Goal: Find specific page/section

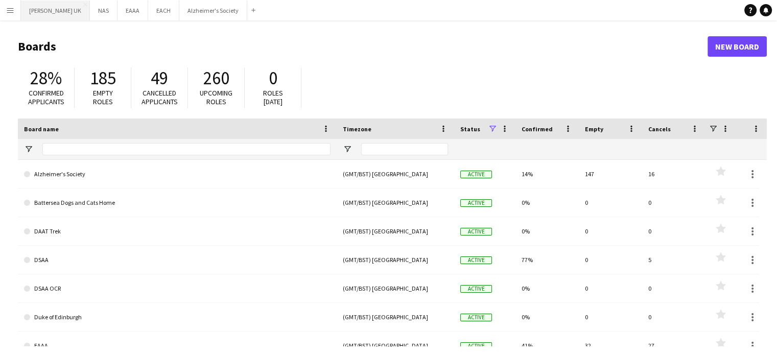
click at [65, 12] on button "[PERSON_NAME] UK Close" at bounding box center [55, 11] width 69 height 20
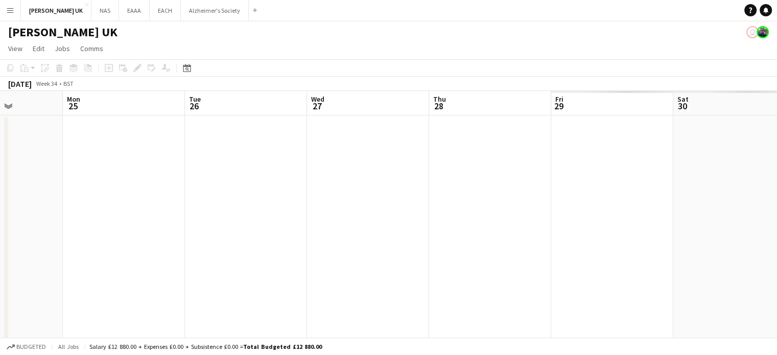
drag, startPoint x: 53, startPoint y: 219, endPoint x: 312, endPoint y: 212, distance: 259.5
click at [0, 225] on app-calendar-viewport "Wed 20 Thu 21 Fri 22 Sat 23 Sun 24 Mon 25 Tue 26 Wed 27 Thu 28 Fri 29 Sat 30 Su…" at bounding box center [388, 288] width 777 height 394
drag, startPoint x: 464, startPoint y: 204, endPoint x: 257, endPoint y: 222, distance: 207.6
click at [56, 232] on app-calendar-viewport "Fri 22 Sat 23 Sun 24 Mon 25 Tue 26 Wed 27 Thu 28 Fri 29 Sat 30 Sun 31 Mon 1 Tue…" at bounding box center [388, 288] width 777 height 394
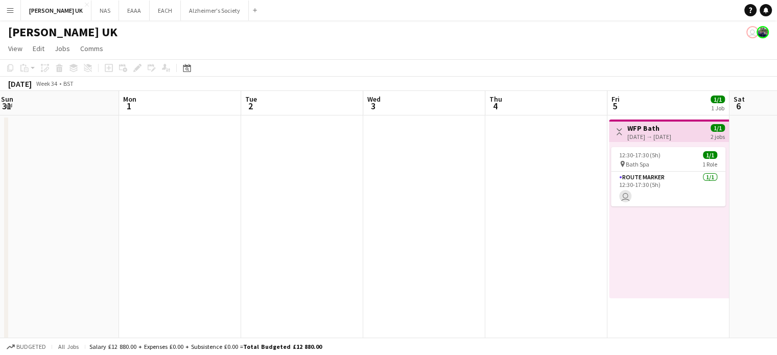
click at [53, 236] on app-calendar-viewport "Wed 27 Thu 28 Fri 29 Sat 30 Sun 31 Mon 1 Tue 2 Wed 3 Thu 4 Fri 5 1/1 1 Job Sat …" at bounding box center [388, 288] width 777 height 394
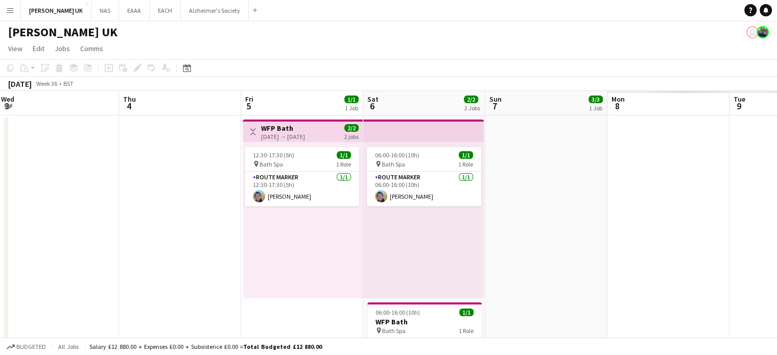
scroll to position [0, 466]
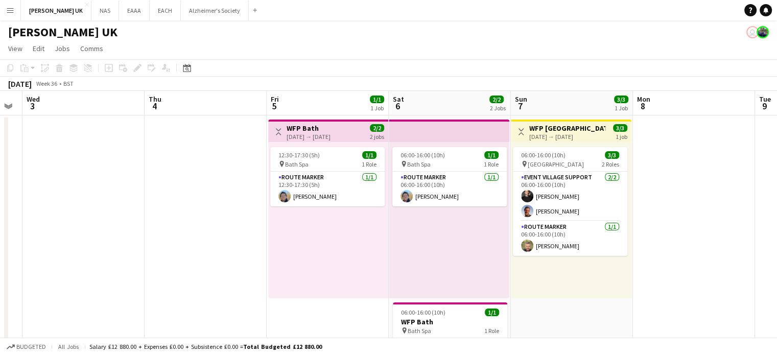
drag, startPoint x: 627, startPoint y: 216, endPoint x: 42, endPoint y: 253, distance: 585.3
click at [4, 254] on div "Sat 30 Sun 31 Mon 1 Tue 2 Wed 3 Thu 4 Fri 5 1/1 1 Job Sat 6 2/2 2 Jobs Sun 7 3/…" at bounding box center [388, 288] width 777 height 394
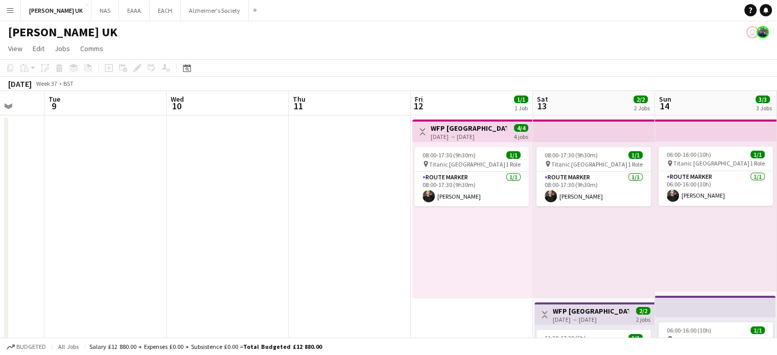
drag, startPoint x: 458, startPoint y: 222, endPoint x: 149, endPoint y: 238, distance: 308.8
click at [115, 240] on app-calendar-viewport "Sat 6 2/2 2 Jobs Sun 7 3/3 1 Job Mon 8 Tue 9 Wed 10 Thu 11 Fri 12 1/1 1 Job Sat…" at bounding box center [388, 316] width 777 height 451
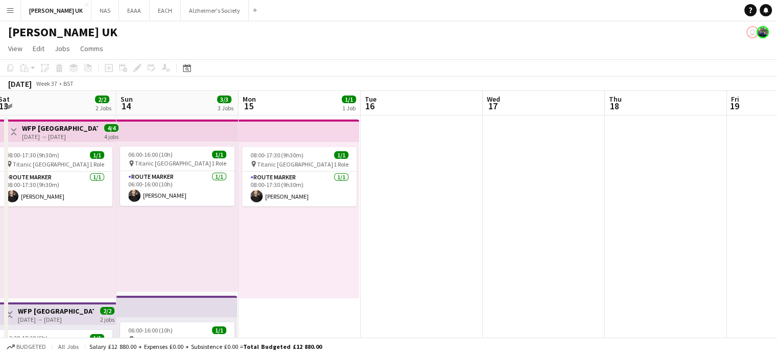
drag, startPoint x: 367, startPoint y: 238, endPoint x: 4, endPoint y: 265, distance: 364.0
click at [0, 266] on app-calendar-viewport "Thu 11 Fri 12 1/1 1 Job Sat 13 2/2 2 Jobs Sun 14 3/3 3 Jobs Mon 15 1/1 1 Job Tu…" at bounding box center [388, 316] width 777 height 451
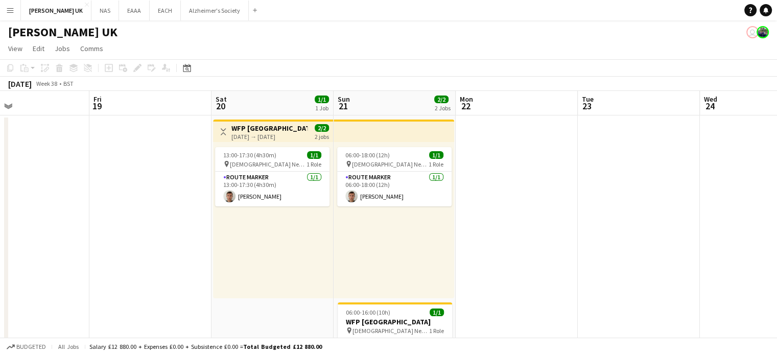
drag, startPoint x: 285, startPoint y: 251, endPoint x: 115, endPoint y: 260, distance: 170.3
click at [116, 261] on app-calendar-viewport "Mon 15 1/1 1 Job Tue 16 Wed 17 Thu 18 Fri 19 Sat 20 1/1 1 Job Sun 21 2/2 2 Jobs…" at bounding box center [388, 316] width 777 height 451
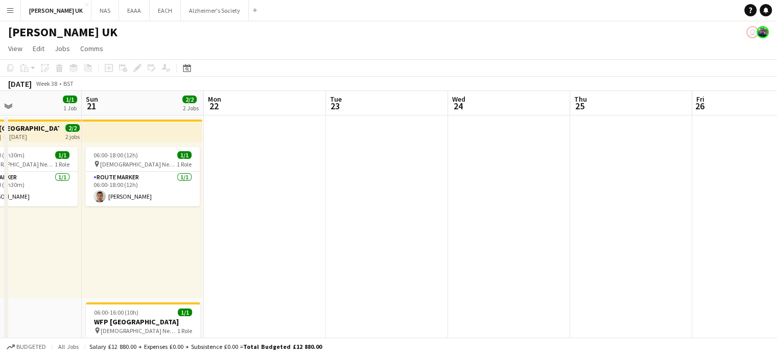
drag, startPoint x: 617, startPoint y: 238, endPoint x: 287, endPoint y: 232, distance: 329.4
click at [11, 258] on app-calendar-viewport "Wed 17 Thu 18 Fri 19 Sat 20 1/1 1 Job Sun 21 2/2 2 Jobs Mon 22 Tue 23 Wed 24 Th…" at bounding box center [388, 316] width 777 height 451
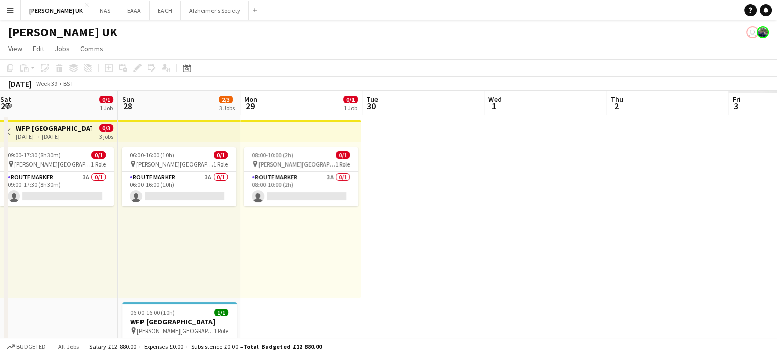
scroll to position [0, 330]
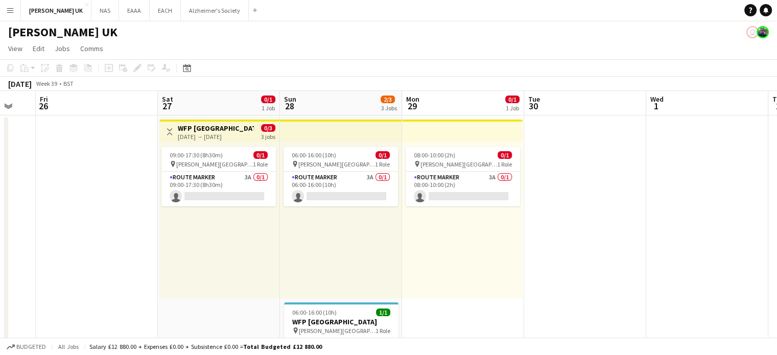
drag, startPoint x: 564, startPoint y: 214, endPoint x: 235, endPoint y: 231, distance: 329.3
click at [235, 231] on app-calendar-viewport "Tue 23 Wed 24 Thu 25 Fri 26 Sat 27 0/1 1 Job Sun 28 2/3 3 Jobs Mon 29 0/1 1 Job…" at bounding box center [388, 316] width 777 height 451
